Goal: Task Accomplishment & Management: Manage account settings

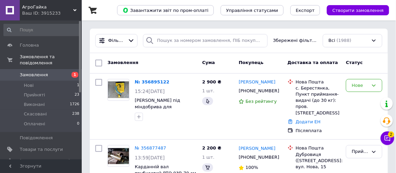
click at [385, 140] on icon at bounding box center [387, 138] width 7 height 7
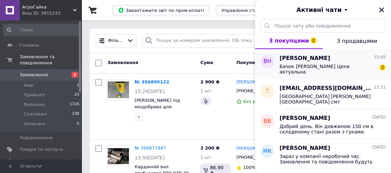
click at [356, 62] on div "Бачок є. Цена актуальна 2" at bounding box center [333, 68] width 106 height 12
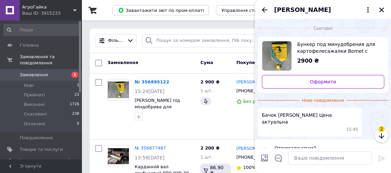
scroll to position [2, 0]
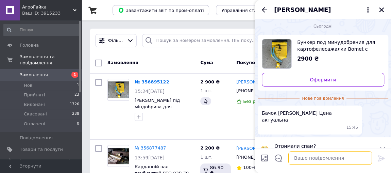
click at [325, 164] on textarea at bounding box center [331, 158] width 84 height 14
type textarea "Lj,hbq"
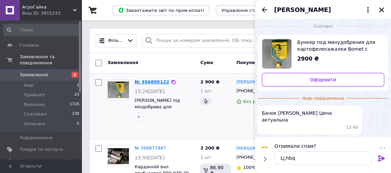
click at [161, 81] on link "№ 356895122" at bounding box center [152, 81] width 35 height 5
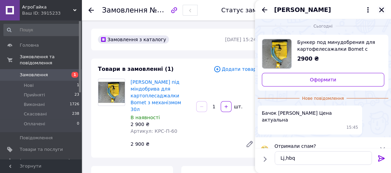
click at [382, 8] on icon "Закрити" at bounding box center [382, 10] width 6 height 6
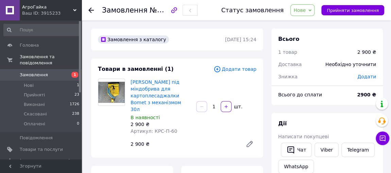
scroll to position [82, 0]
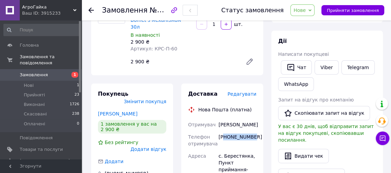
drag, startPoint x: 249, startPoint y: 134, endPoint x: 223, endPoint y: 138, distance: 26.9
click at [223, 138] on div "[PHONE_NUMBER]" at bounding box center [237, 140] width 41 height 19
drag, startPoint x: 252, startPoint y: 130, endPoint x: 222, endPoint y: 132, distance: 30.1
click at [222, 132] on div "[PHONE_NUMBER]" at bounding box center [237, 140] width 41 height 19
copy div "380976540304"
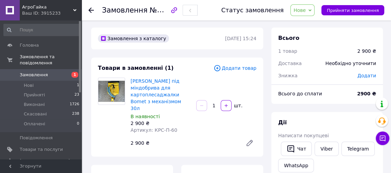
scroll to position [0, 0]
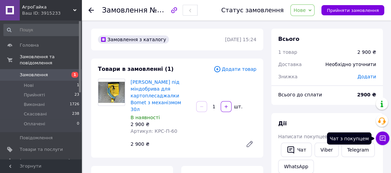
click at [386, 137] on icon at bounding box center [382, 138] width 7 height 7
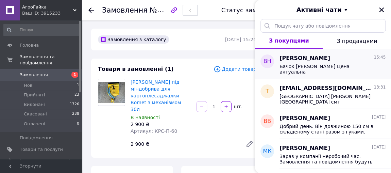
click at [326, 67] on span "Бачок [PERSON_NAME] Цена актуальна" at bounding box center [328, 69] width 97 height 11
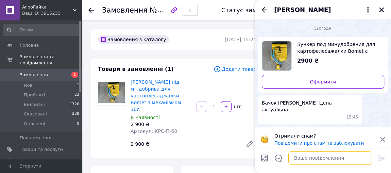
click at [314, 159] on textarea at bounding box center [331, 158] width 84 height 14
type textarea "Добрий день. Так б"
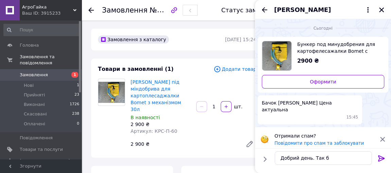
drag, startPoint x: 382, startPoint y: 11, endPoint x: 372, endPoint y: 19, distance: 12.6
click at [382, 11] on icon "Закрити" at bounding box center [382, 10] width 6 height 6
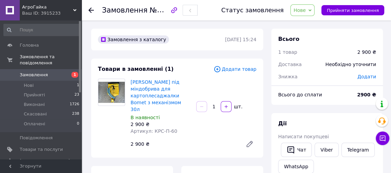
scroll to position [82, 0]
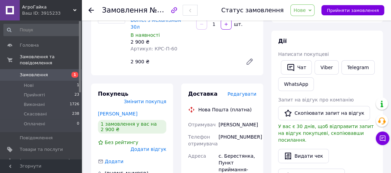
drag, startPoint x: 240, startPoint y: 122, endPoint x: 217, endPoint y: 109, distance: 25.8
click at [217, 118] on div "Некрутенко Виктор" at bounding box center [237, 124] width 41 height 12
copy div "Некрутенко Виктор"
click at [306, 10] on span "Нове" at bounding box center [300, 9] width 12 height 5
click at [308, 21] on li "Прийнято" at bounding box center [306, 24] width 31 height 10
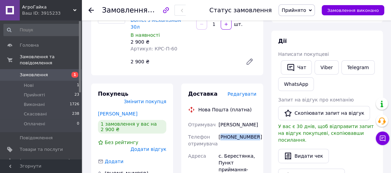
drag, startPoint x: 253, startPoint y: 133, endPoint x: 220, endPoint y: 127, distance: 33.1
click at [220, 131] on div "[PHONE_NUMBER]" at bounding box center [237, 140] width 41 height 19
copy div "380976540304"
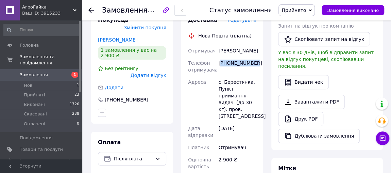
scroll to position [165, 0]
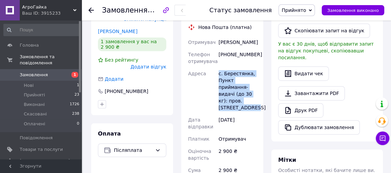
drag, startPoint x: 254, startPoint y: 98, endPoint x: 217, endPoint y: 67, distance: 48.3
click at [217, 67] on div "с. Берестянка, Пункт приймання-видачі (до 30 кг): пров. [STREET_ADDRESS]" at bounding box center [237, 90] width 41 height 46
copy div "с. Берестянка, Пункт приймання-видачі (до 30 кг): пров. [STREET_ADDRESS]"
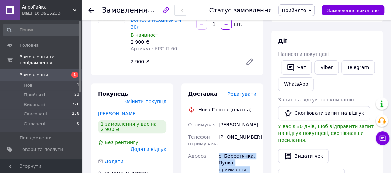
scroll to position [0, 0]
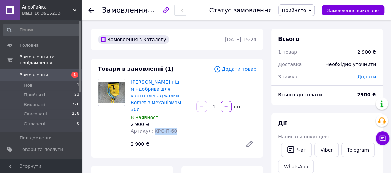
drag, startPoint x: 176, startPoint y: 117, endPoint x: 151, endPoint y: 115, distance: 25.0
click at [151, 128] on div "Артикул: КРС-П-60" at bounding box center [161, 131] width 60 height 7
copy span "КРС-П-60"
click at [31, 92] on span "Прийняті" at bounding box center [34, 95] width 21 height 6
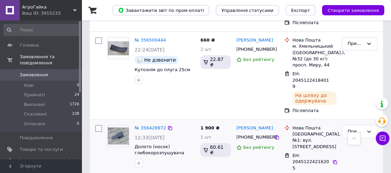
scroll to position [1609, 0]
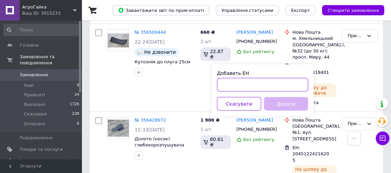
click at [227, 84] on input "Добавить ЕН" at bounding box center [262, 85] width 91 height 14
paste input "20451225133672"
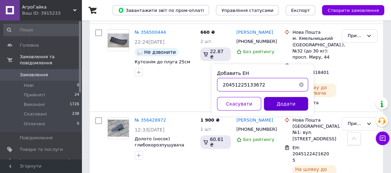
type input "20451225133672"
click at [273, 104] on button "Додати" at bounding box center [286, 104] width 44 height 14
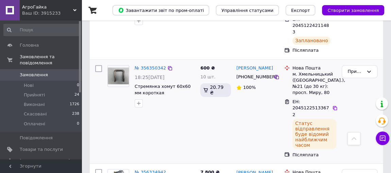
scroll to position [1815, 0]
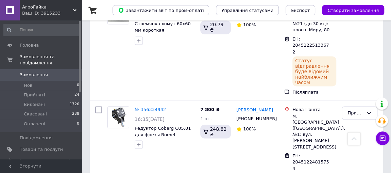
scroll to position [1897, 0]
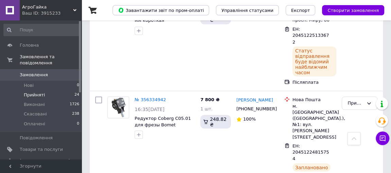
click at [29, 92] on span "Прийняті" at bounding box center [34, 95] width 21 height 6
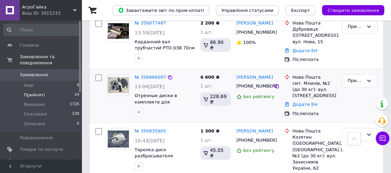
scroll to position [165, 0]
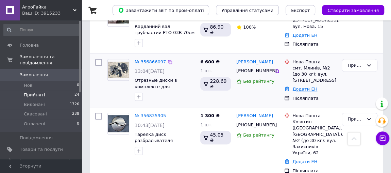
click at [308, 86] on link "Додати ЕН" at bounding box center [305, 88] width 25 height 5
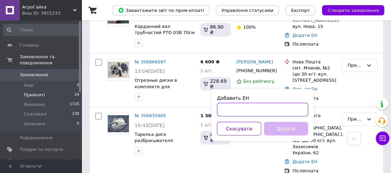
click at [261, 105] on input "Добавить ЕН" at bounding box center [262, 109] width 91 height 14
paste input "20451225186931"
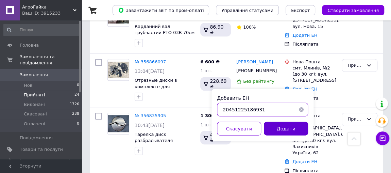
type input "20451225186931"
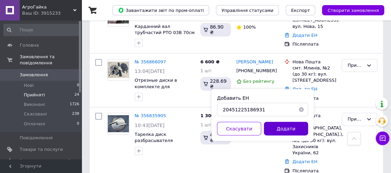
click at [273, 128] on button "Додати" at bounding box center [286, 129] width 44 height 14
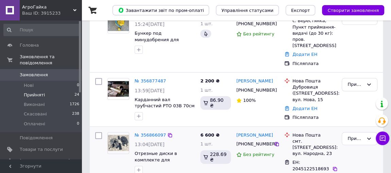
scroll to position [82, 0]
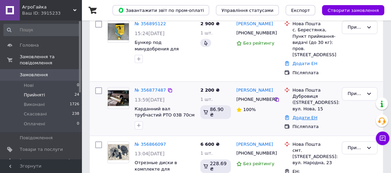
click at [295, 115] on link "Додати ЕН" at bounding box center [305, 117] width 25 height 5
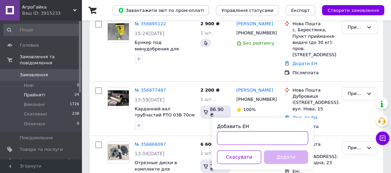
click at [241, 134] on input "Добавить ЕН" at bounding box center [262, 138] width 91 height 14
paste input "20451225180467"
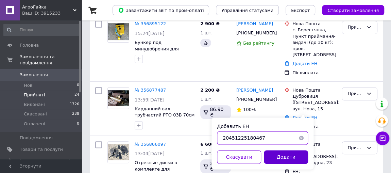
type input "20451225180467"
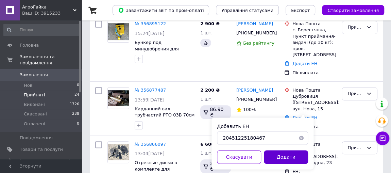
click at [272, 151] on button "Додати" at bounding box center [286, 157] width 44 height 14
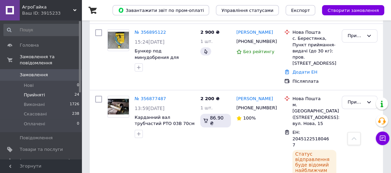
scroll to position [33, 0]
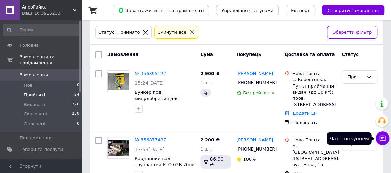
click at [380, 142] on icon at bounding box center [382, 138] width 7 height 7
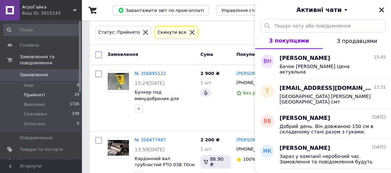
click at [348, 44] on span "З продавцями" at bounding box center [357, 41] width 41 height 6
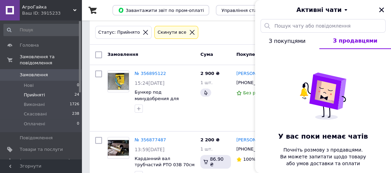
click at [297, 45] on button "З покупцями" at bounding box center [287, 41] width 64 height 16
